Goal: Communication & Community: Answer question/provide support

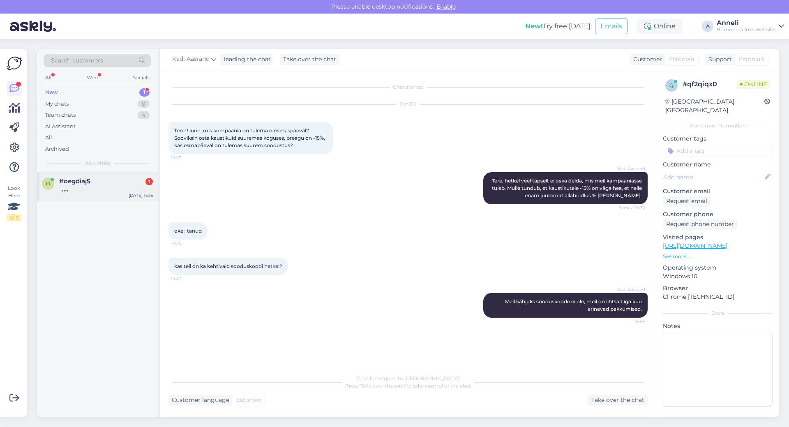
click at [93, 194] on div "o #oegdiaj5 1 [DATE] 15:16" at bounding box center [97, 187] width 121 height 30
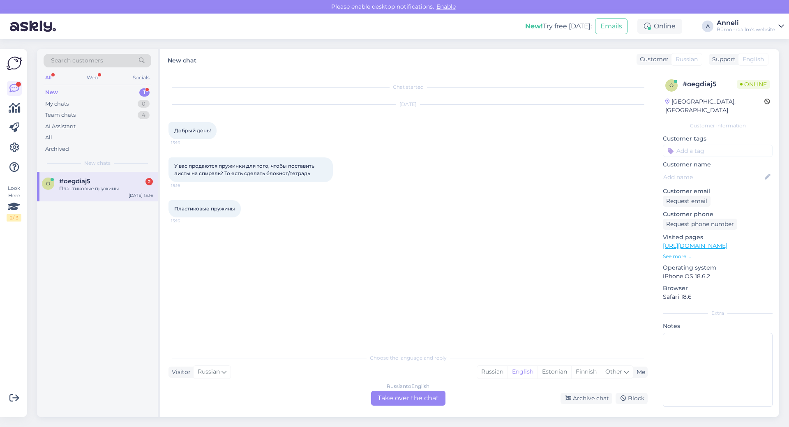
click at [110, 184] on div "#oegdiaj5 2" at bounding box center [106, 180] width 94 height 7
click at [446, 158] on div "У вас продаются пружинки для того, чтобы поставить листы на спираль? То есть сд…" at bounding box center [407, 169] width 479 height 43
drag, startPoint x: 170, startPoint y: 163, endPoint x: 325, endPoint y: 174, distance: 155.7
click at [325, 174] on div "У вас продаются пружинки для того, чтобы поставить листы на спираль? То есть сд…" at bounding box center [250, 169] width 164 height 25
copy span "У вас продаются пружинки для того, чтобы поставить листы на спираль? То есть сд…"
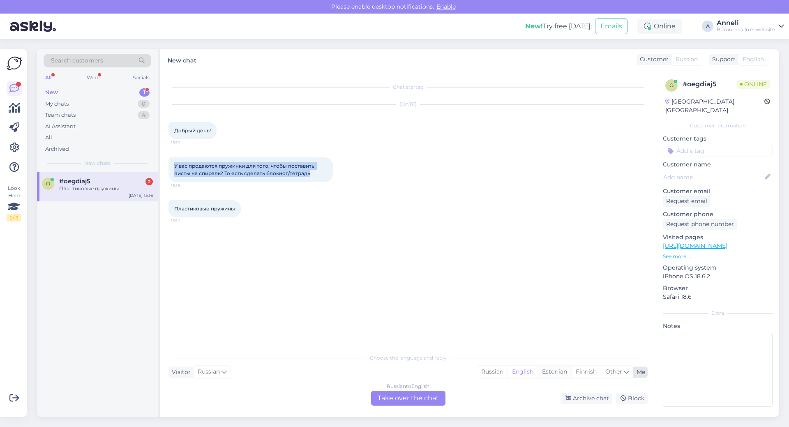
click at [563, 373] on div "Estonian" at bounding box center [554, 372] width 34 height 12
click at [421, 399] on div "Russian to Estonian Take over the chat" at bounding box center [408, 398] width 74 height 15
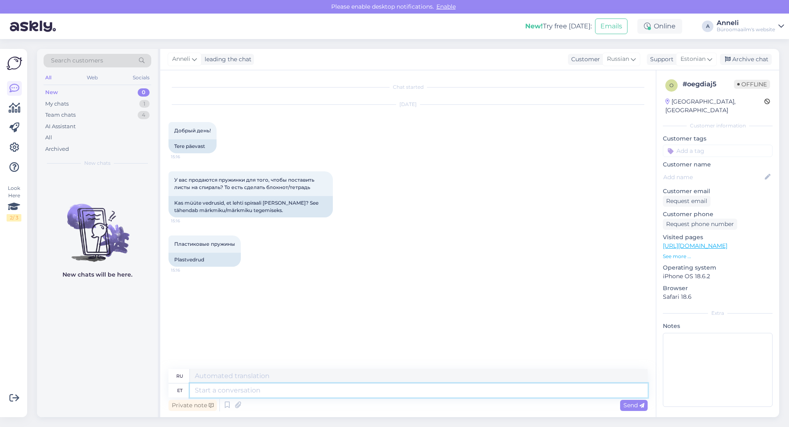
click at [341, 391] on textarea at bounding box center [419, 390] width 458 height 14
type textarea "Tere"
type textarea "Привет"
type textarea "Tere"
click at [636, 407] on span "Send" at bounding box center [633, 404] width 21 height 7
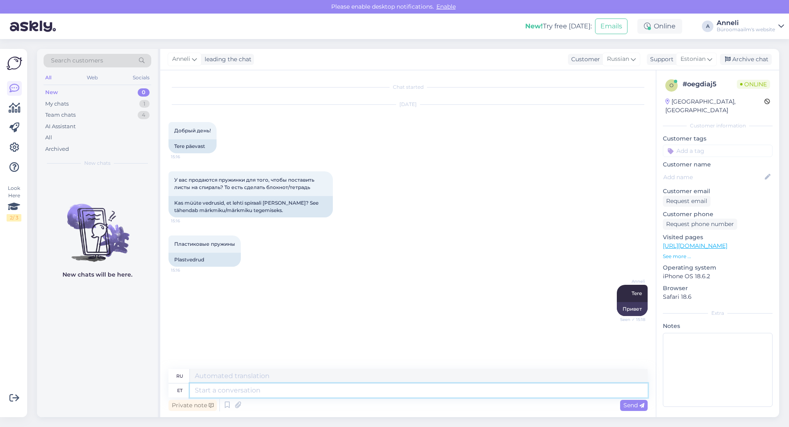
click at [244, 384] on textarea at bounding box center [419, 390] width 458 height 14
type textarea "kas"
type textarea "ли"
type textarea "kas mõtlete"
type textarea "как вы думаете"
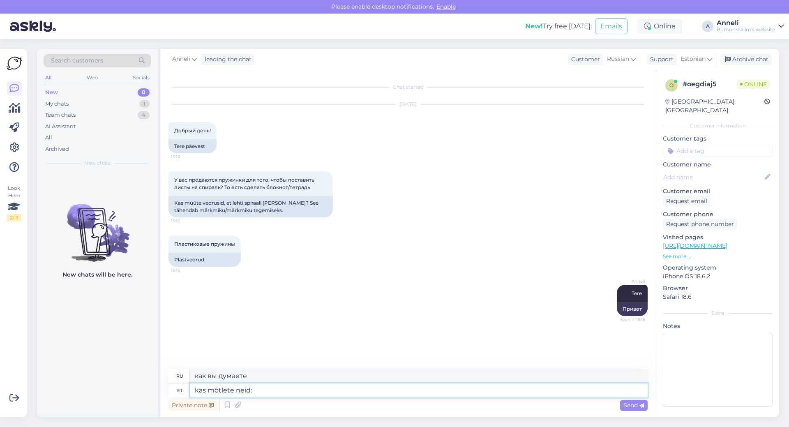
type textarea "kas mõtlete neid:"
type textarea "Вы имеете в виду следующее:"
paste textarea "[URL][DOMAIN_NAME]"
type textarea "kas mõtlete neid: [URL][DOMAIN_NAME]"
type textarea "вы имеете в виду эти: [URL][DOMAIN_NAME]"
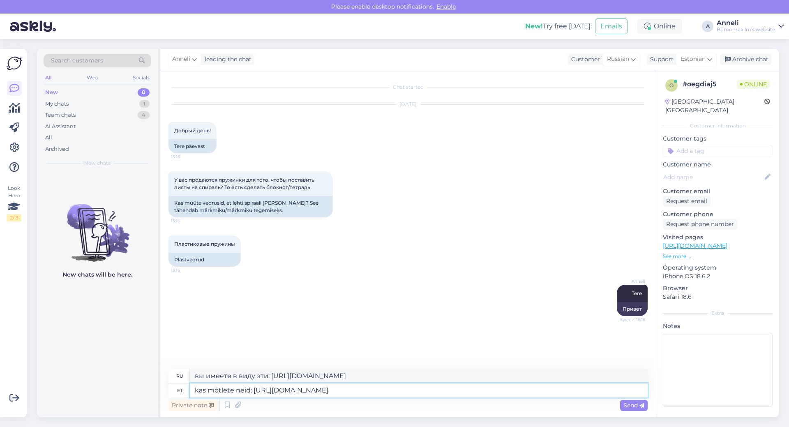
type textarea "kas mõtlete neid: [URL][DOMAIN_NAME]"
click at [632, 411] on div "Private note Send" at bounding box center [407, 405] width 479 height 16
click at [633, 407] on span "Send" at bounding box center [633, 404] width 21 height 7
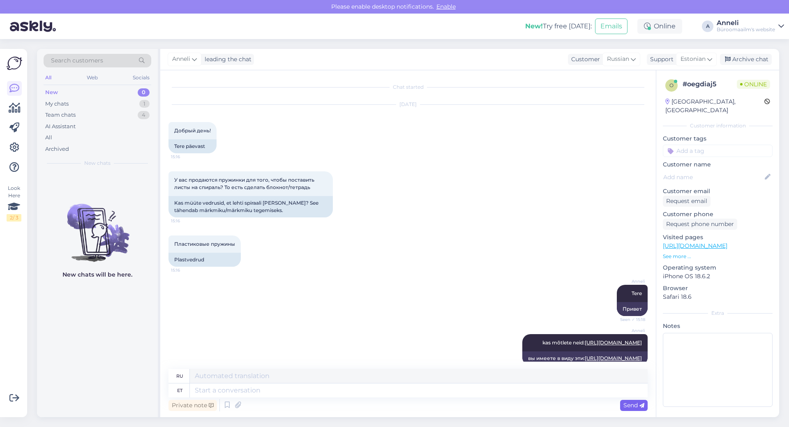
scroll to position [42, 0]
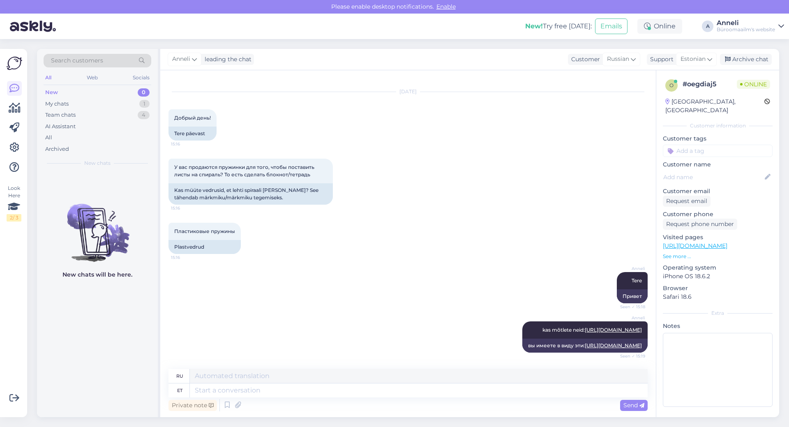
click at [370, 184] on div "У вас продаются пружинки для того, чтобы поставить листы на спираль? То есть сд…" at bounding box center [407, 182] width 479 height 64
click at [239, 223] on div "Пластиковые пружины 15:16" at bounding box center [204, 231] width 72 height 17
click at [247, 223] on div at bounding box center [244, 238] width 7 height 31
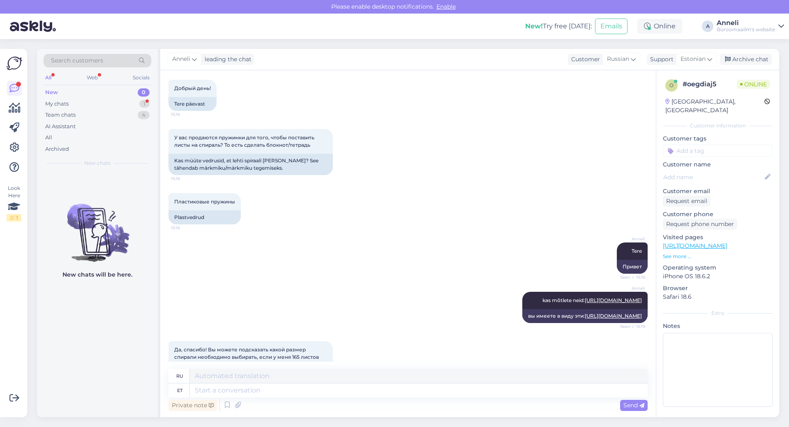
scroll to position [121, 0]
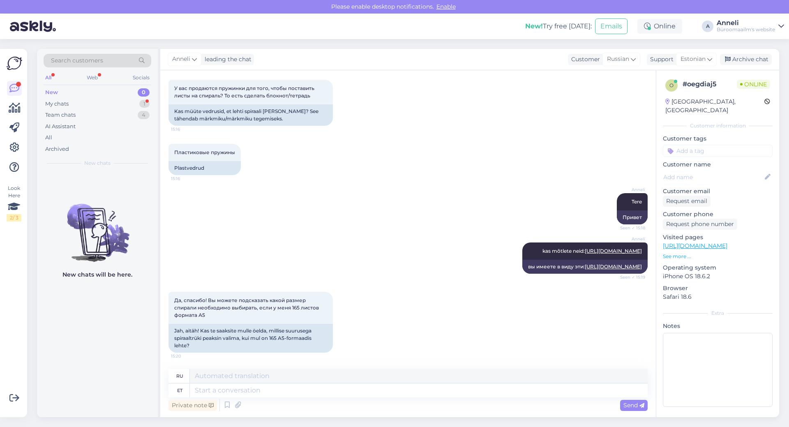
click at [310, 233] on div "[PERSON_NAME] kas mõtlete neid: [URL][DOMAIN_NAME] Seen ✓ 15:19 вы имеете в вид…" at bounding box center [407, 257] width 479 height 49
click at [369, 325] on div "Да, спасибо! Вы можете подсказать какой размер спирали необходимо выбирать, есл…" at bounding box center [407, 322] width 479 height 79
click at [415, 197] on div "[PERSON_NAME] Seen ✓ 15:18 Привет" at bounding box center [407, 208] width 479 height 49
click at [266, 391] on textarea at bounding box center [419, 390] width 458 height 14
type textarea "kohe t"
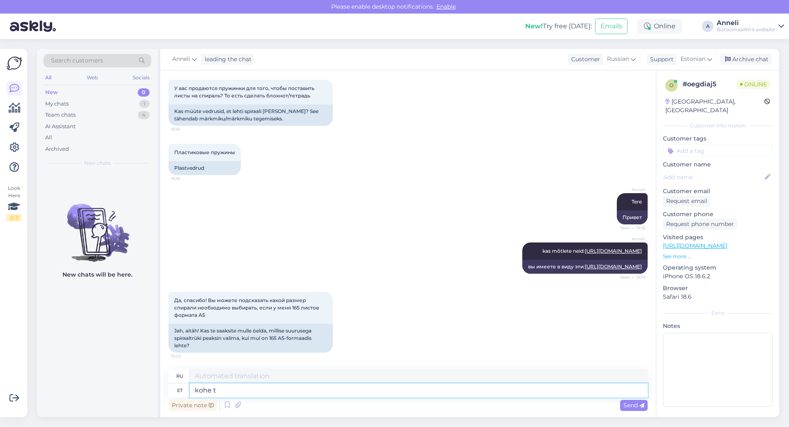
type textarea "немедленно"
type textarea "kohe täpsustan."
click at [637, 405] on span "Send" at bounding box center [633, 404] width 21 height 7
type textarea "Я сразу уточню."
click at [630, 406] on span "Send" at bounding box center [633, 404] width 21 height 7
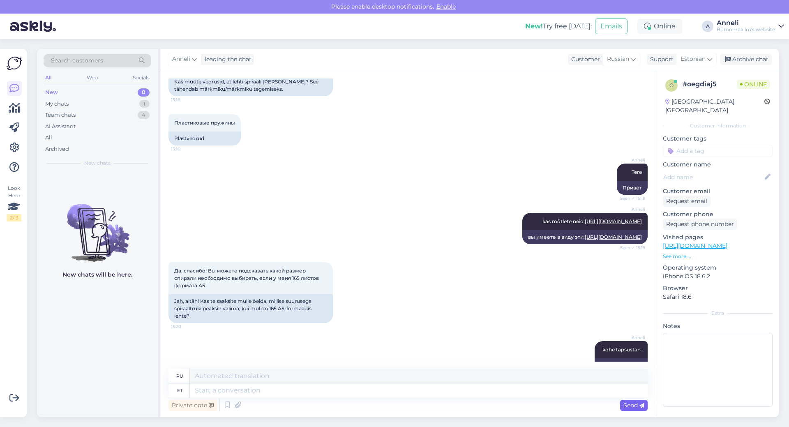
scroll to position [170, 0]
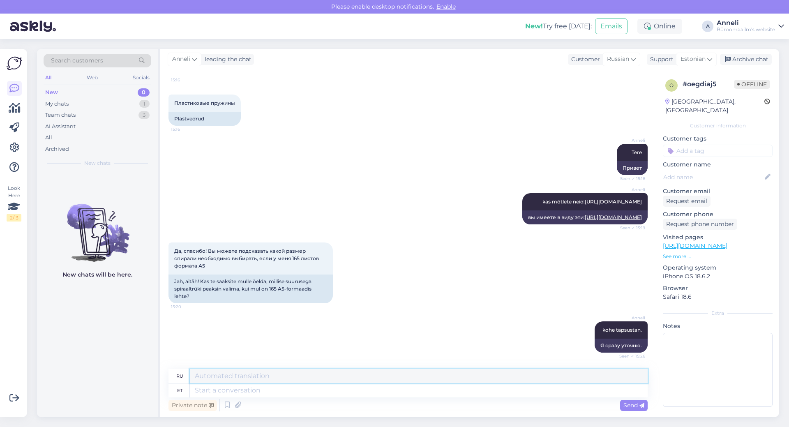
click at [215, 377] on textarea at bounding box center [419, 376] width 458 height 14
click at [246, 391] on textarea at bounding box center [419, 390] width 458 height 14
type textarea "Siis"
type textarea "Затем"
type textarea "Siis sob"
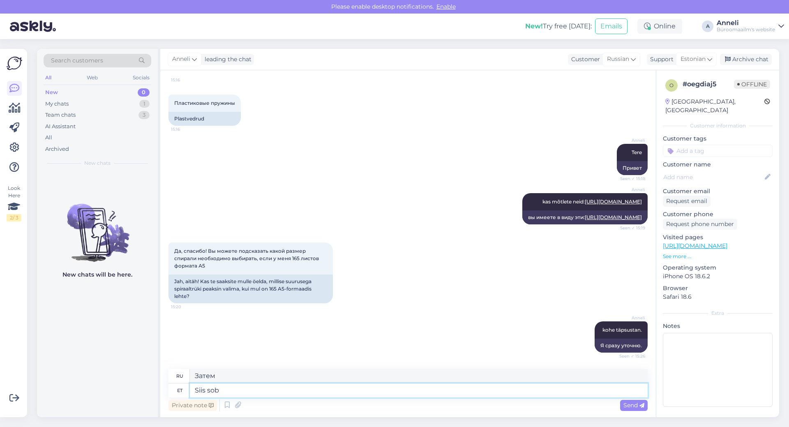
type textarea "Затем вы"
type textarea "Siis sobiks"
type textarea "Тогда это было бы уместно"
type textarea "Siis sobiks K0013261"
type textarea "Тогда подойдет K0013261."
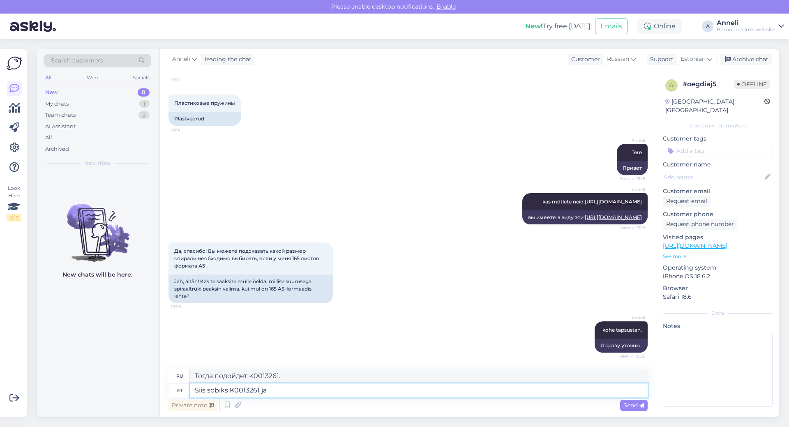
type textarea "Siis sobiks K0013261 ja"
type textarea "Тогда K0013261 подойдет и"
type textarea "Siis sobiks K0013261 ja K"
type textarea "Тогда K0013261 и K подойдут"
type textarea "Siis sobiks K0013261 ja K00"
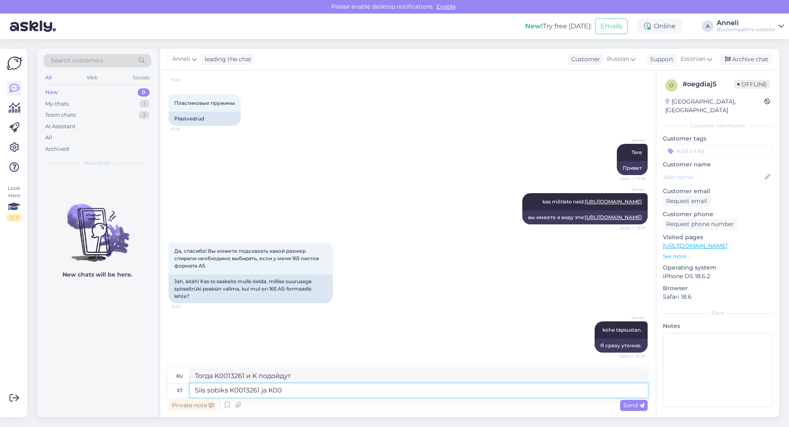
type textarea "Тогда подойдут K0013261 и K00."
type textarea "Siis sobiks K0013261 ja K0013262"
type textarea "Тогда подойдут K0013261 и K0013262."
type textarea "Siis sobiks K0013261 ja K0013262"
click at [638, 406] on span "Send" at bounding box center [633, 404] width 21 height 7
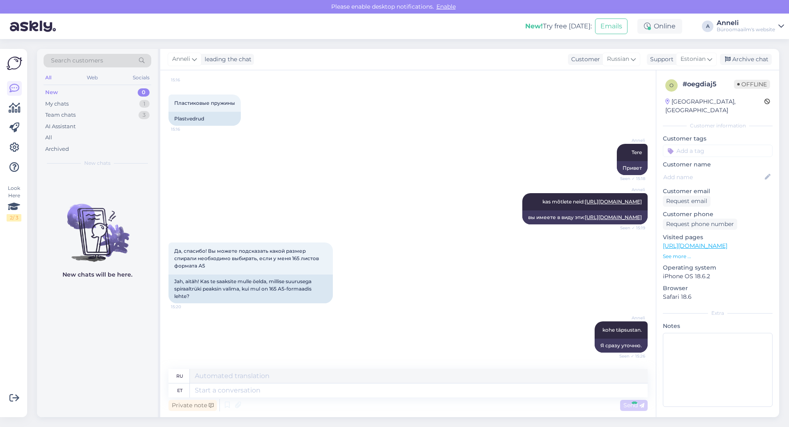
scroll to position [220, 0]
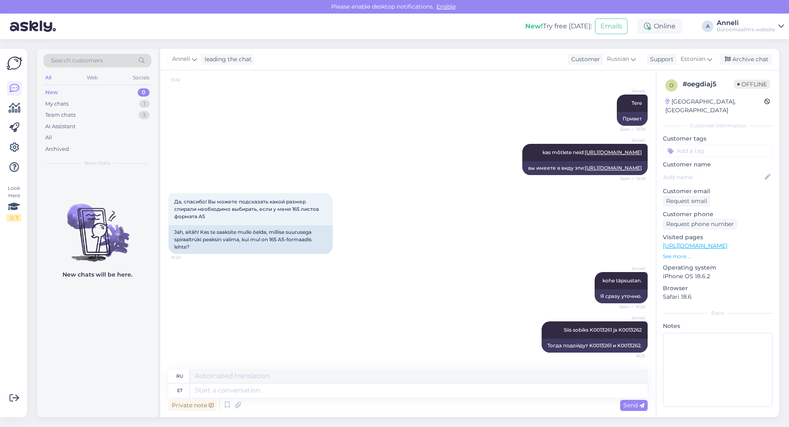
click at [517, 266] on div "[PERSON_NAME] täpsustan. Seen ✓ 15:26 Я сразу уточню." at bounding box center [407, 287] width 479 height 49
click at [399, 166] on div "[PERSON_NAME] kas mõtlete neid: [URL][DOMAIN_NAME] Seen ✓ 15:19 вы имеете в вид…" at bounding box center [407, 159] width 479 height 49
